Goal: Information Seeking & Learning: Learn about a topic

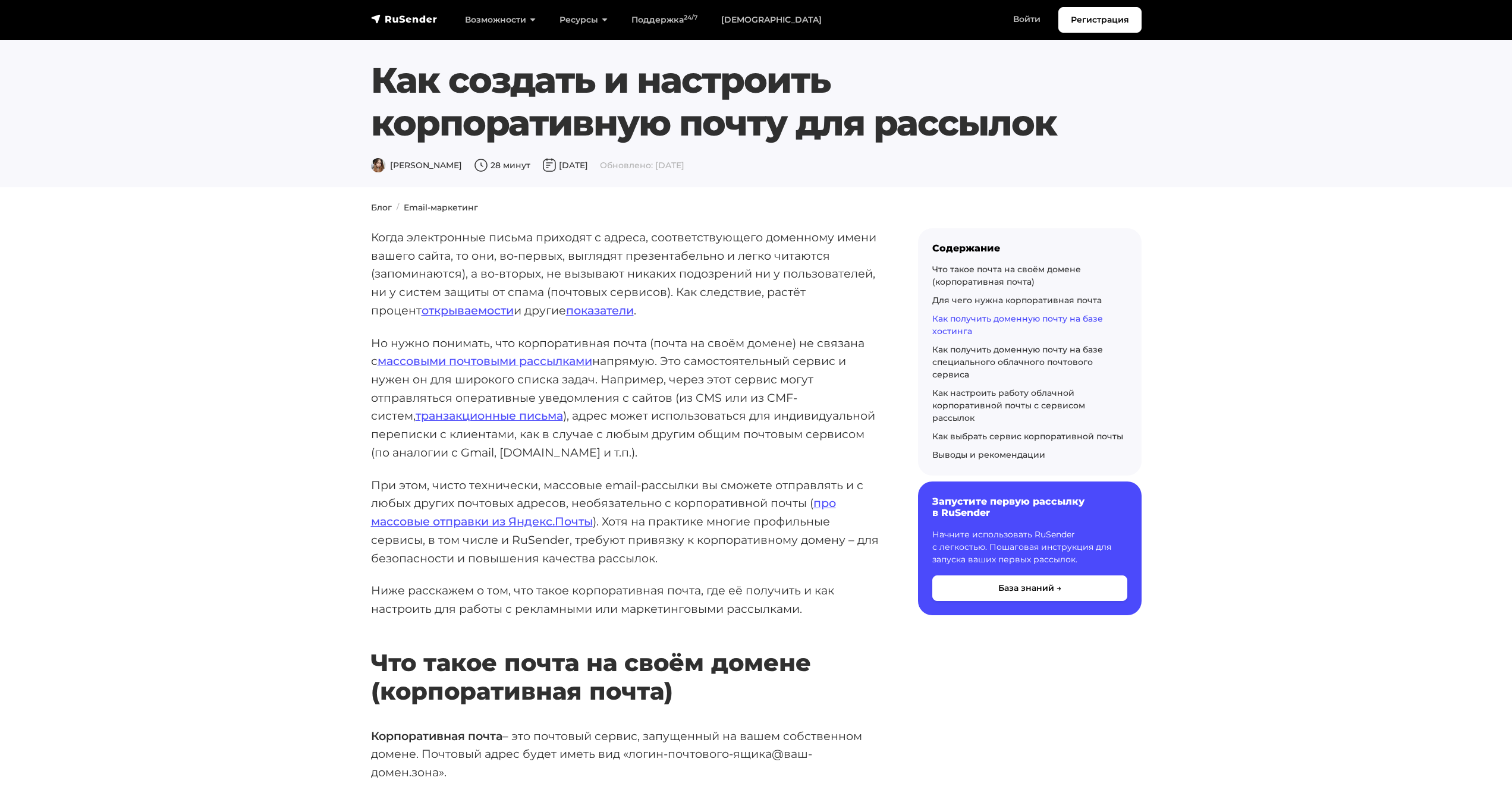
click at [976, 317] on link "Как получить доменную почту на базе хостинга" at bounding box center [1018, 325] width 170 height 23
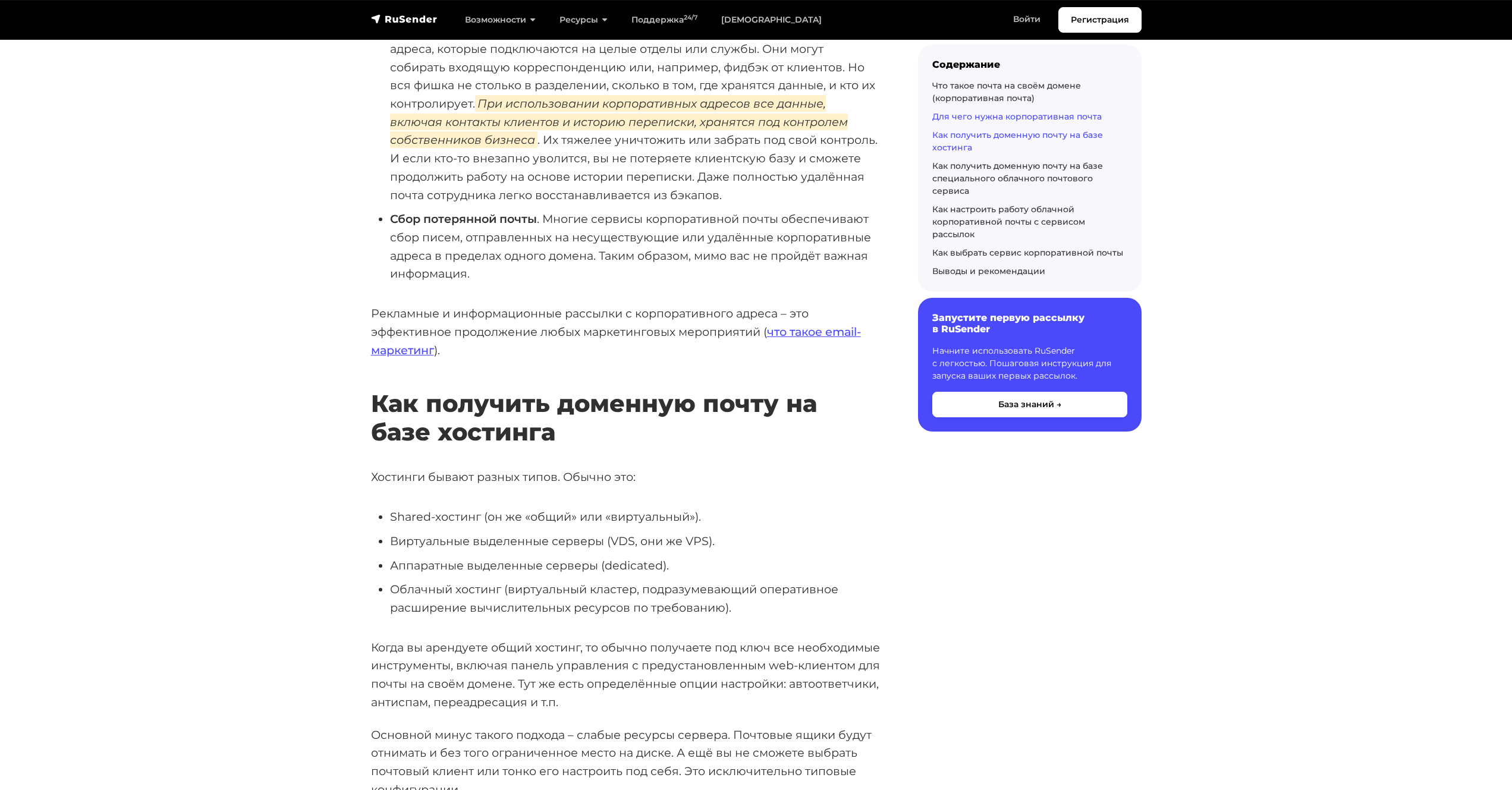
scroll to position [2107, 0]
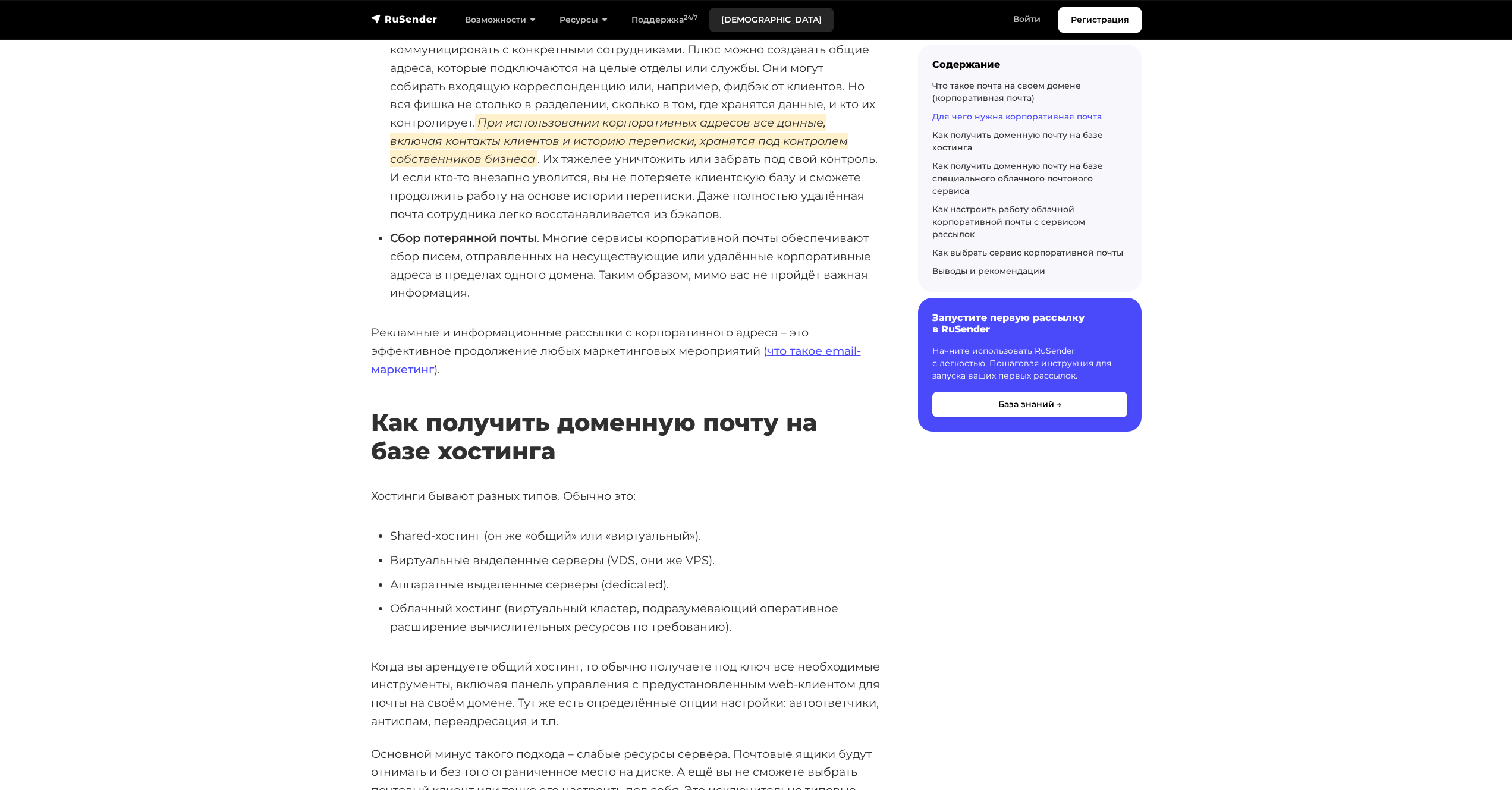
click at [723, 14] on link "[DEMOGRAPHIC_DATA]" at bounding box center [771, 20] width 124 height 25
